Goal: Transaction & Acquisition: Purchase product/service

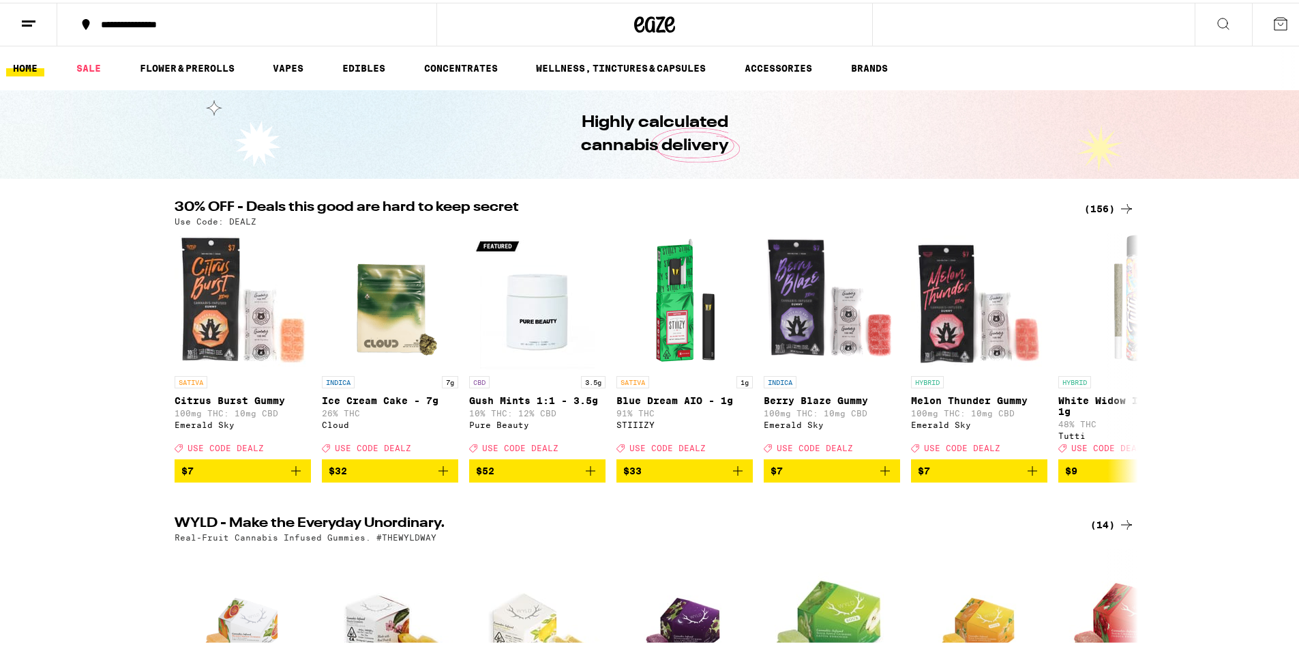
click at [1093, 205] on div "(156)" at bounding box center [1110, 206] width 50 height 16
